Goal: Information Seeking & Learning: Learn about a topic

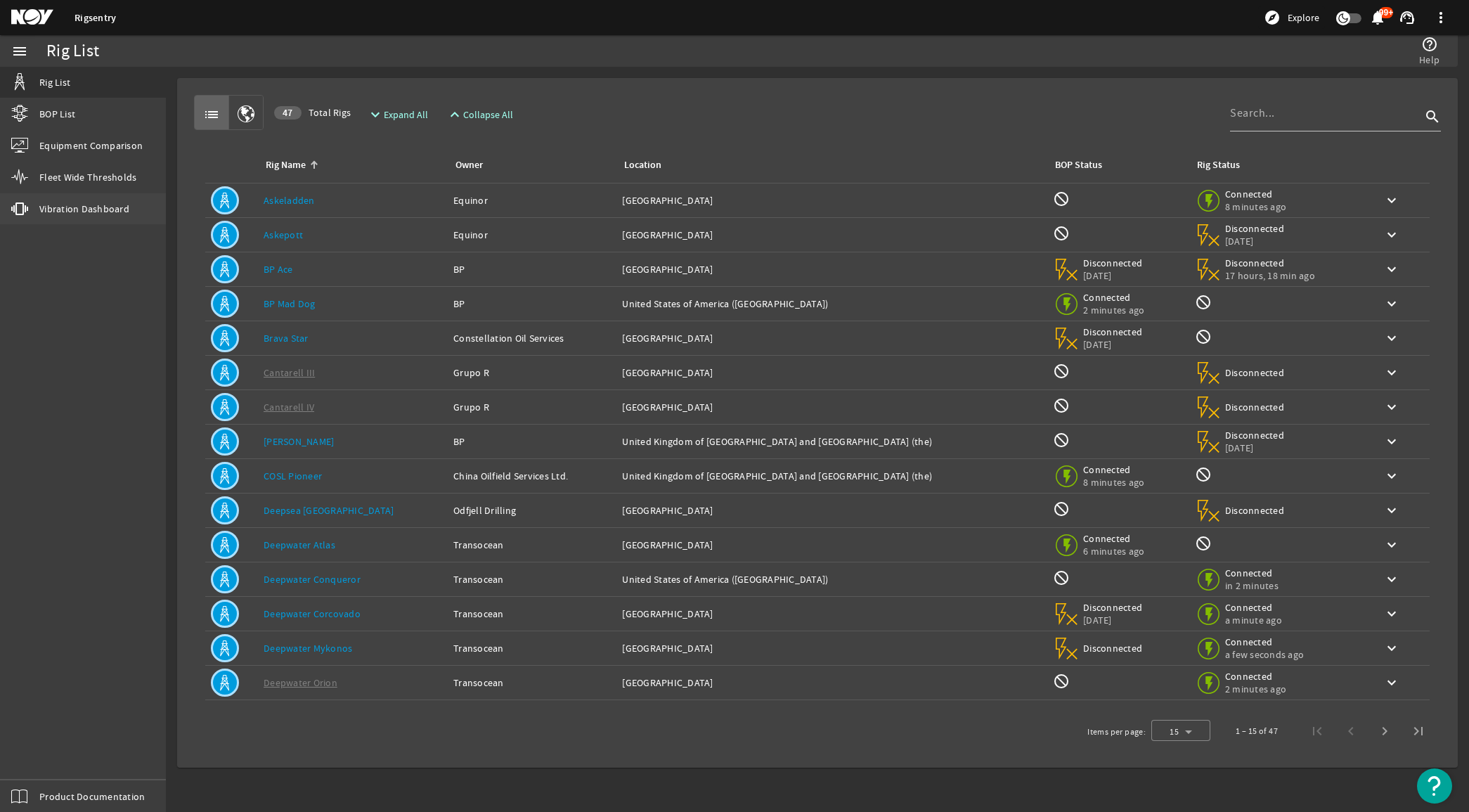
click at [56, 199] on link "vibration Vibration Dashboard" at bounding box center [83, 209] width 166 height 31
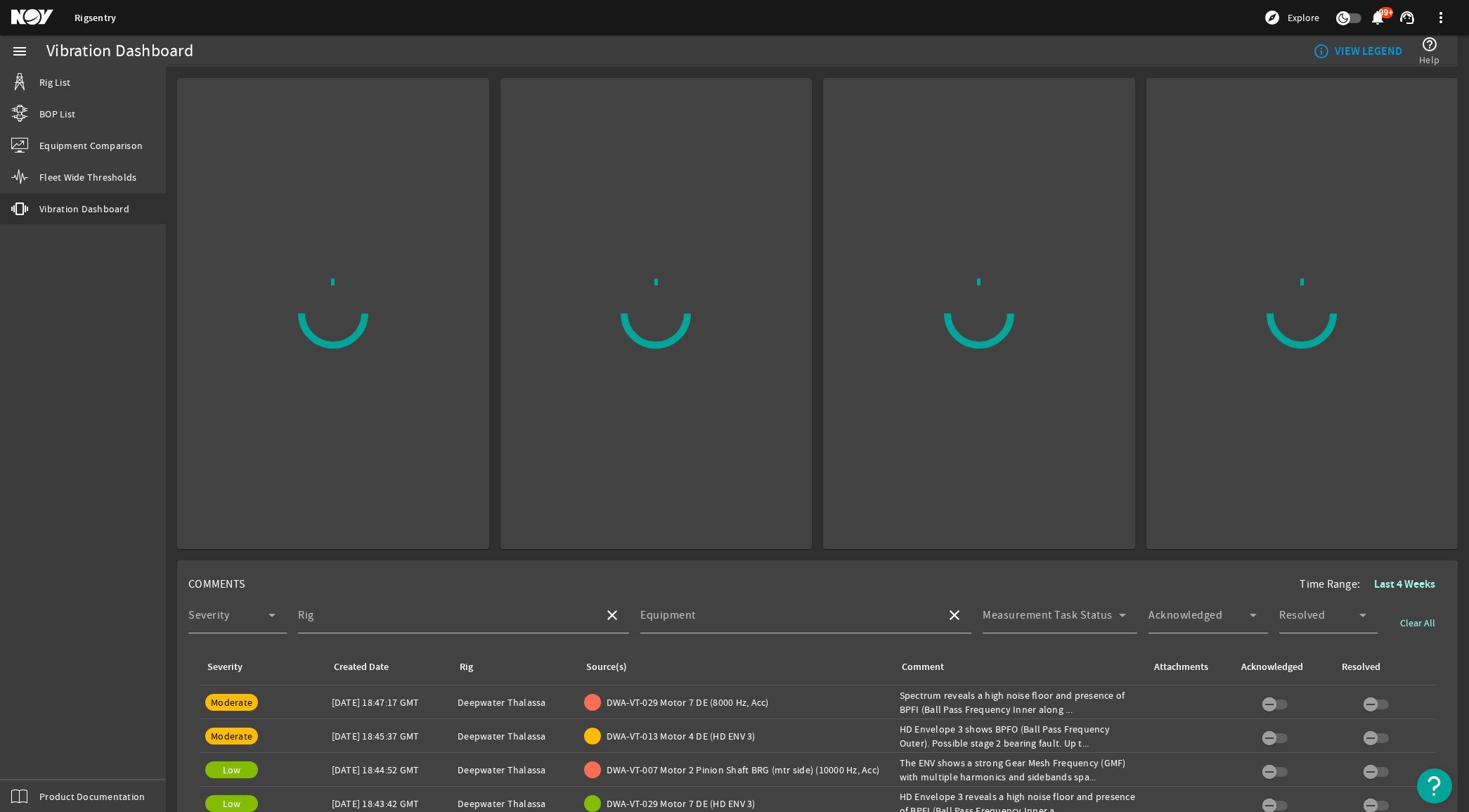
click at [167, 376] on rigsentry-mat-card at bounding box center [327, 308] width 323 height 482
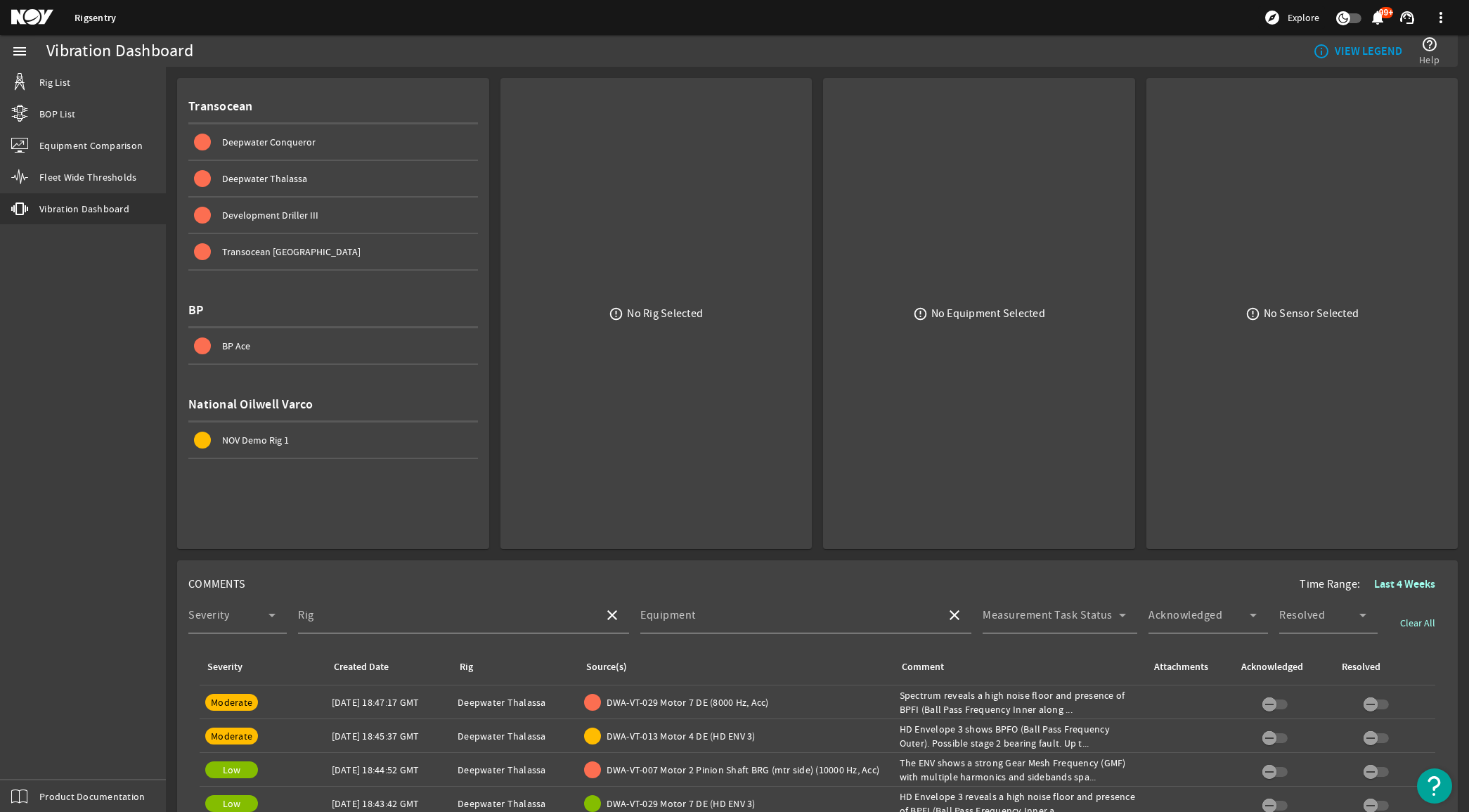
click at [279, 434] on span "NOV Demo Rig 1" at bounding box center [256, 440] width 67 height 13
click at [292, 141] on span "Deepwater Conqueror" at bounding box center [269, 142] width 93 height 13
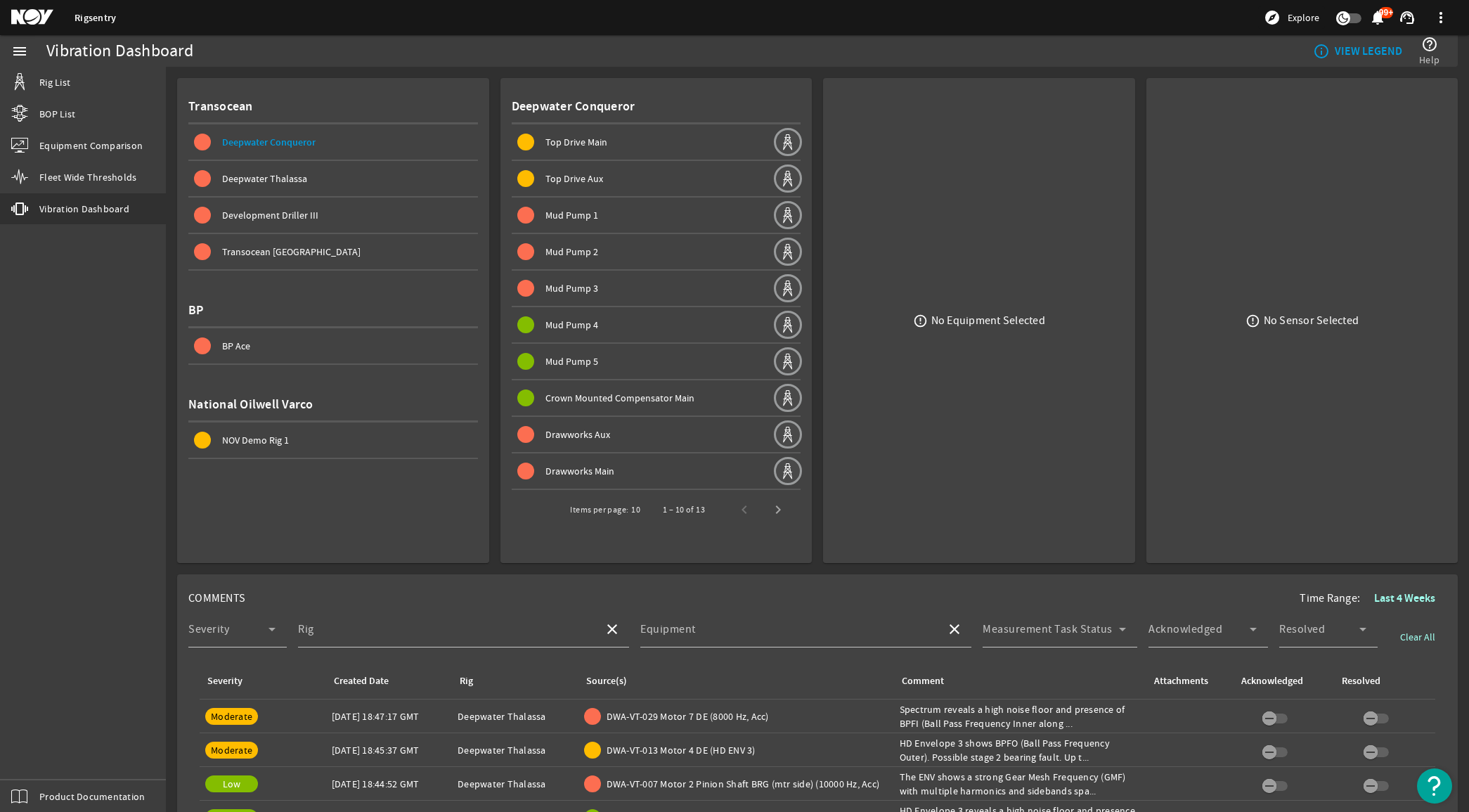
click at [587, 318] on span "Mud Pump 4" at bounding box center [572, 325] width 53 height 13
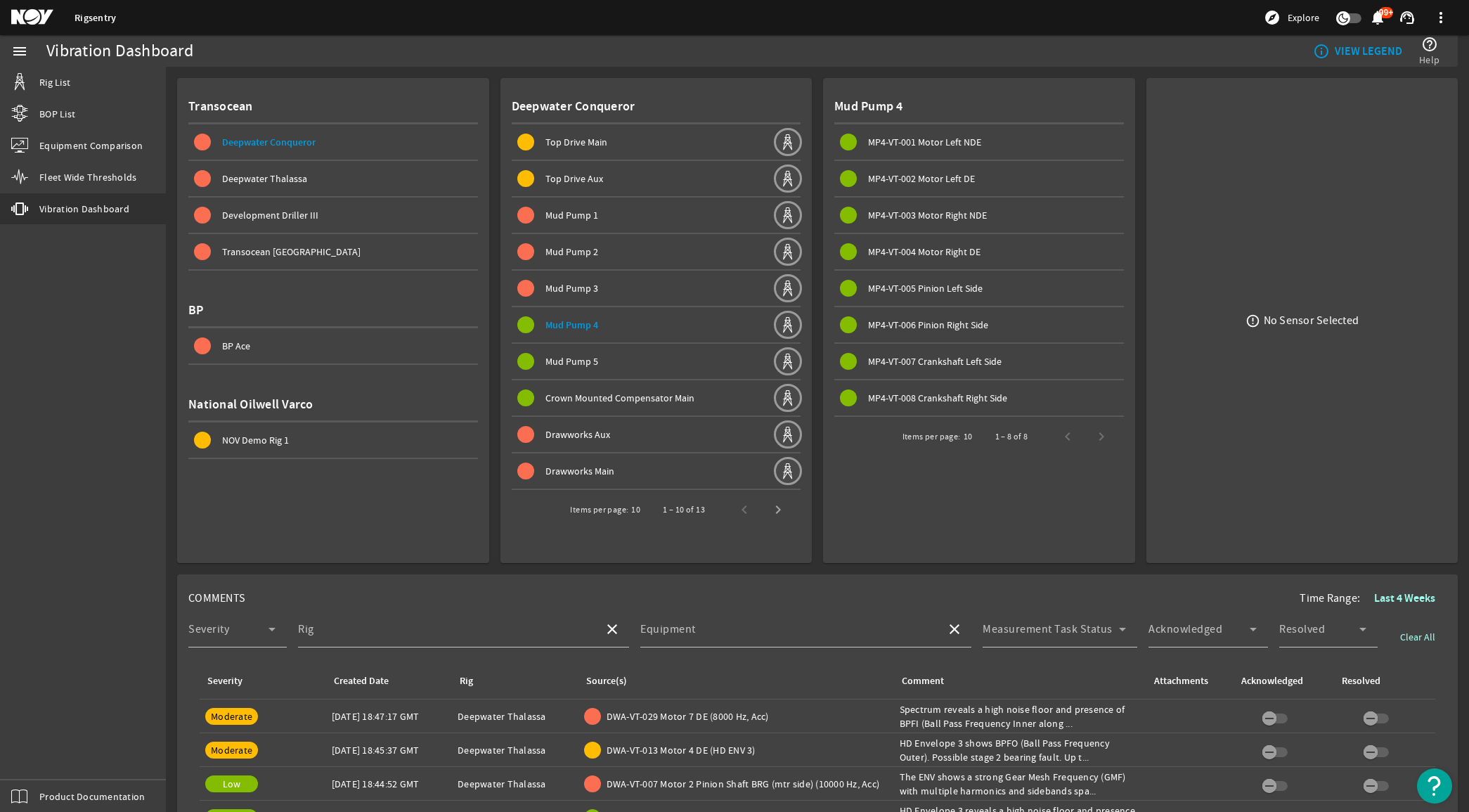
click at [923, 179] on span "MP4-VT-002 Motor Left DE" at bounding box center [922, 179] width 107 height 13
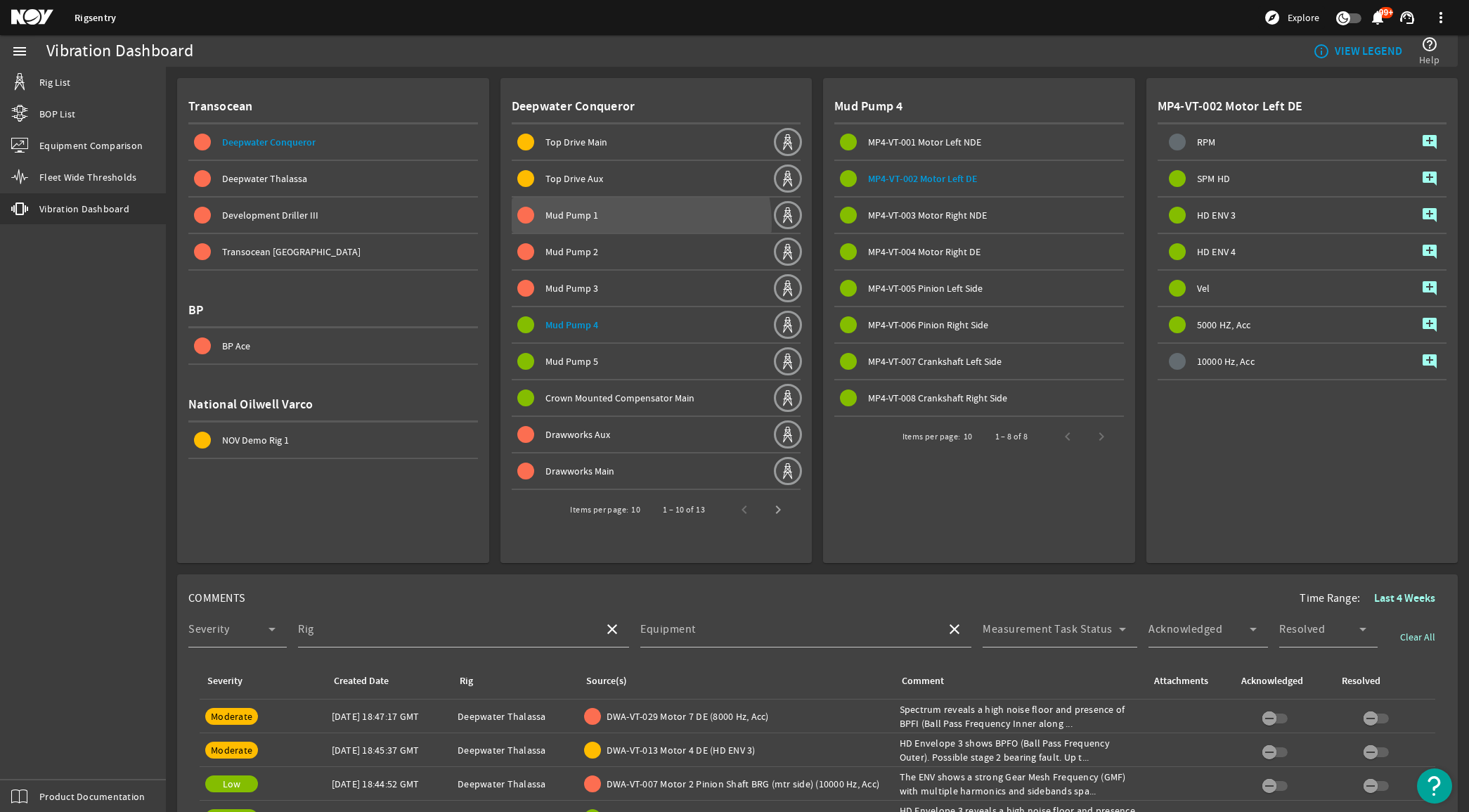
click at [617, 222] on span at bounding box center [642, 215] width 261 height 34
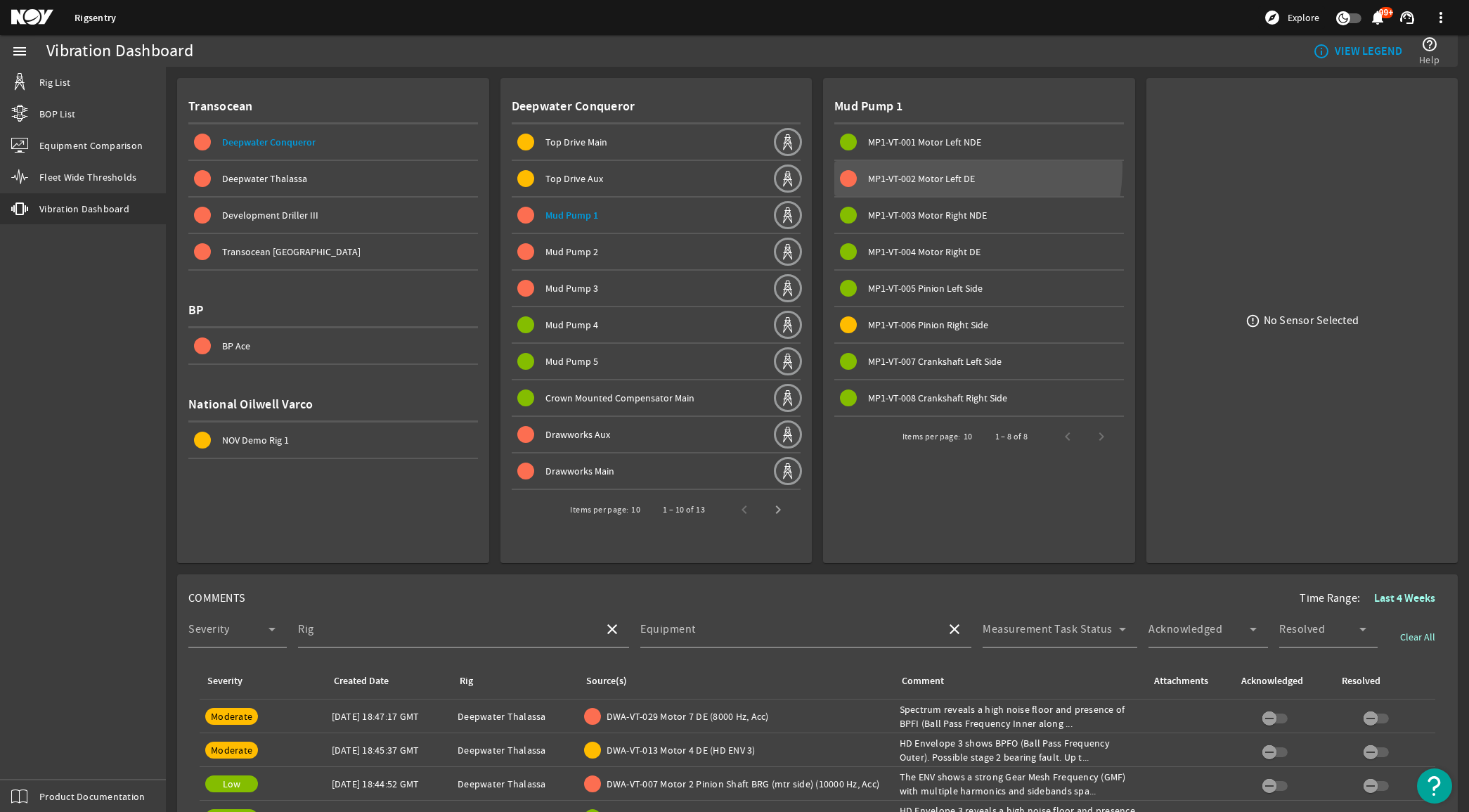
click at [933, 166] on span at bounding box center [979, 179] width 290 height 34
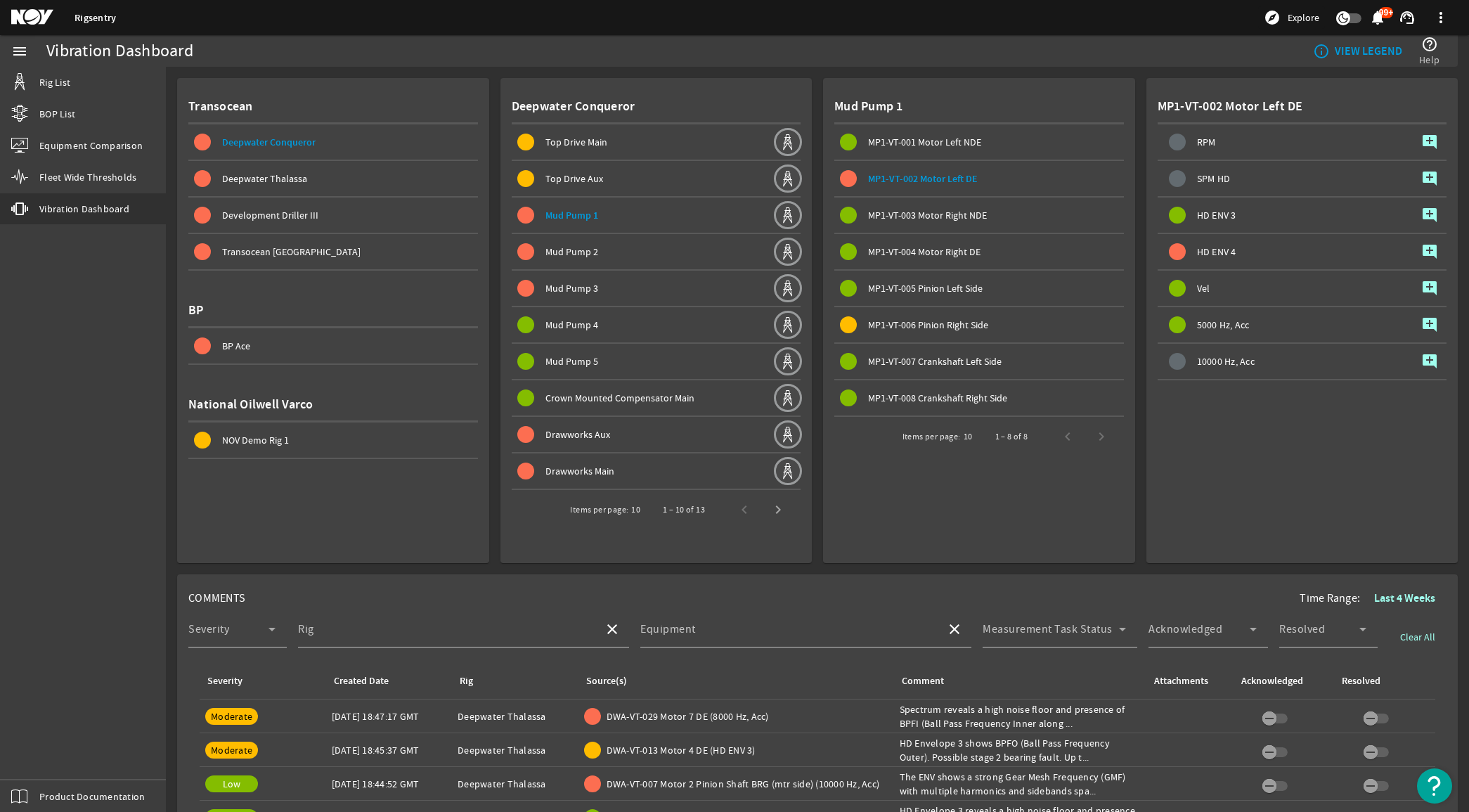
click at [1135, 300] on rigsentry-mat-card "MP1-VT-002 Motor Left DE RPM add_comment SPM HD add_comment HD ENV 3 add_commen…" at bounding box center [1297, 314] width 323 height 496
click at [175, 495] on rigsentry-mat-card "Transocean Deepwater Conqueror Deepwater Thalassa Development Driller III Trans…" at bounding box center [327, 314] width 323 height 496
click at [285, 181] on span "Deepwater Thalassa" at bounding box center [265, 179] width 85 height 13
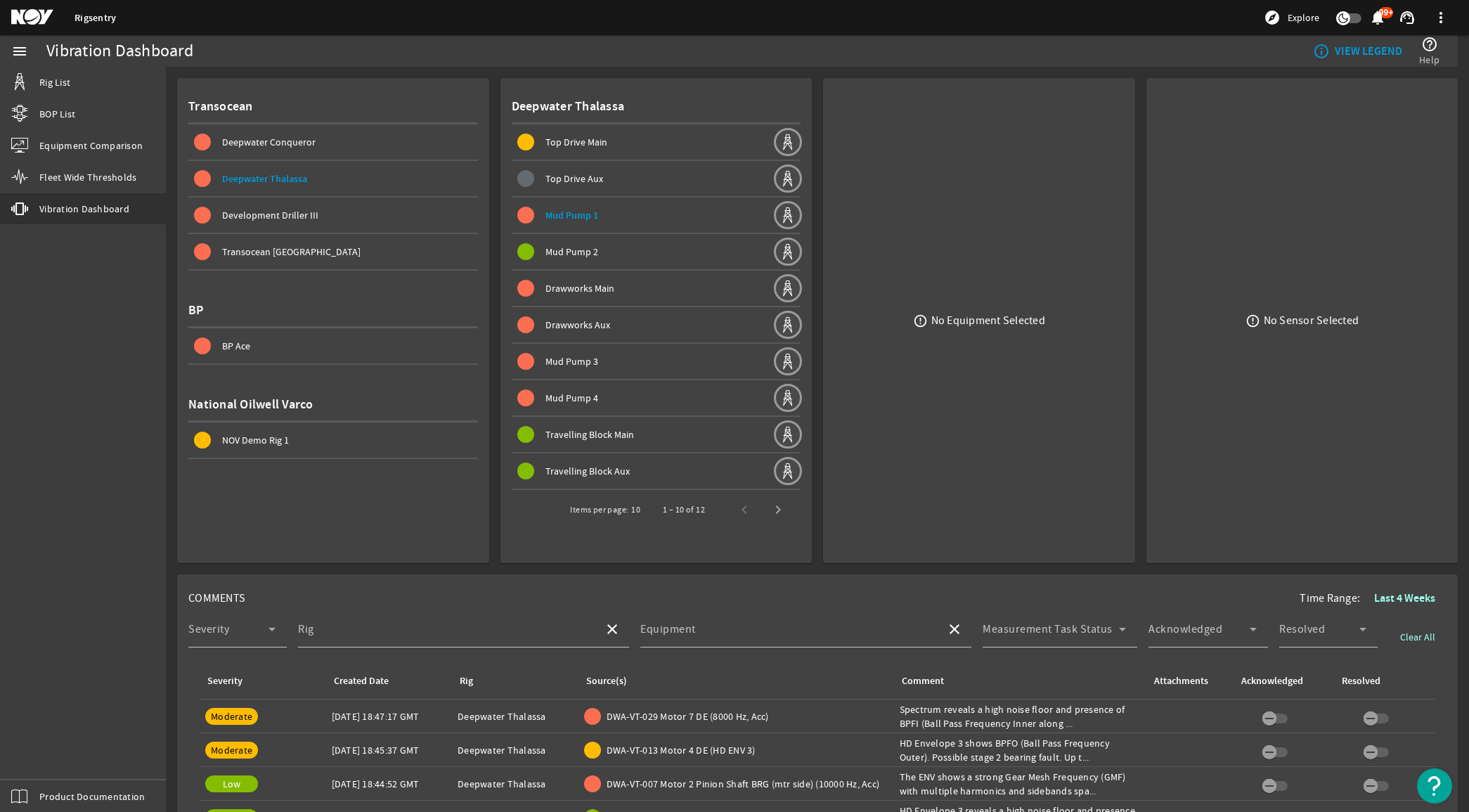
click at [165, 405] on div "menu Rig List BOP List Equipment Comparison Fleet Wide Thresholds vibration Vib…" at bounding box center [83, 423] width 166 height 777
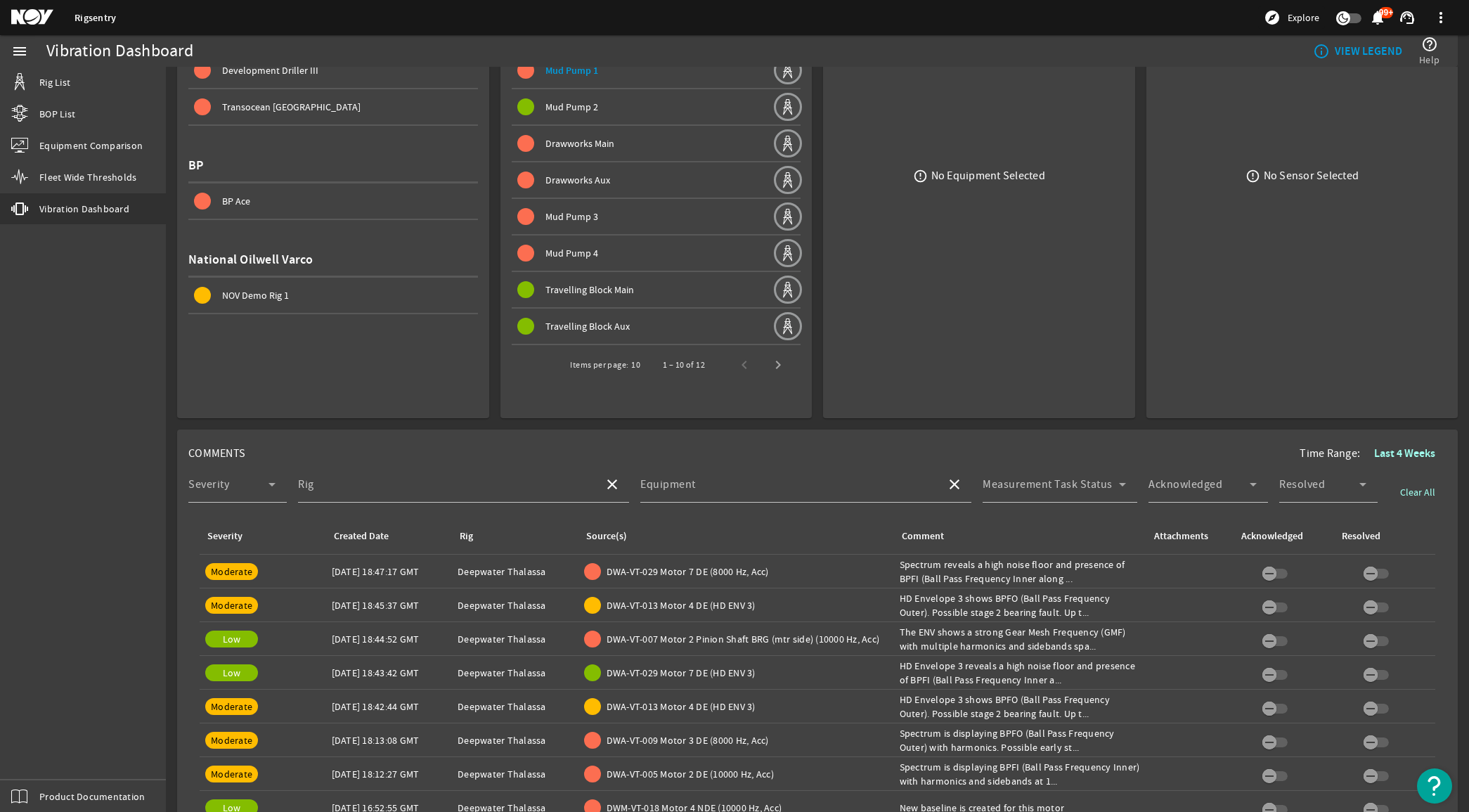
scroll to position [175, 0]
